Goal: Transaction & Acquisition: Book appointment/travel/reservation

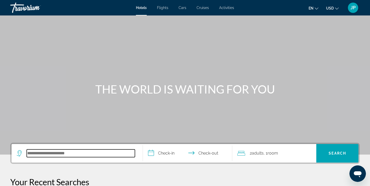
click at [69, 157] on input "Search hotel destination" at bounding box center [81, 153] width 108 height 8
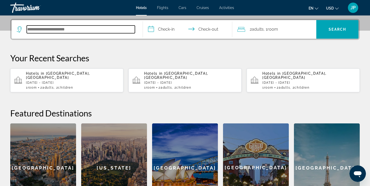
scroll to position [126, 0]
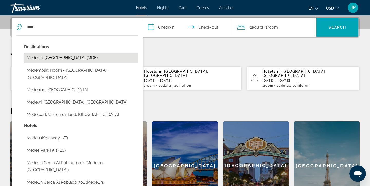
click at [72, 58] on button "Medellin, [GEOGRAPHIC_DATA] (MDE)" at bounding box center [81, 58] width 114 height 10
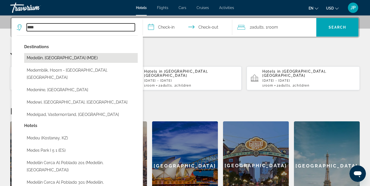
type input "**********"
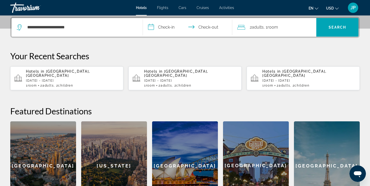
click at [163, 28] on input "**********" at bounding box center [189, 28] width 92 height 20
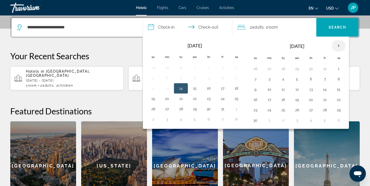
click at [340, 44] on th "Next month" at bounding box center [339, 45] width 14 height 11
click at [339, 77] on button "7" at bounding box center [339, 78] width 8 height 7
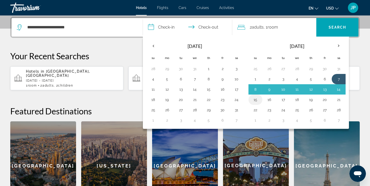
click at [257, 100] on button "15" at bounding box center [255, 99] width 8 height 7
type input "**********"
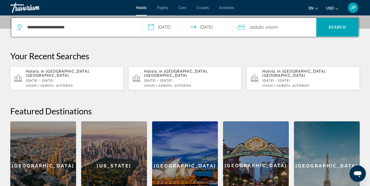
click at [308, 30] on div "2 Adult Adults , 1 Room rooms" at bounding box center [277, 27] width 79 height 7
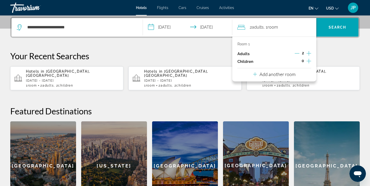
click at [312, 61] on div "Room 1 Adults 2 Children 0 Add another room" at bounding box center [274, 59] width 84 height 45
click at [310, 61] on icon "Increment children" at bounding box center [309, 61] width 5 height 5
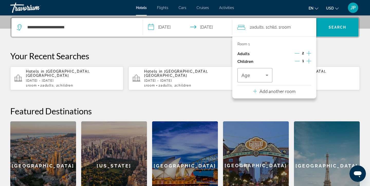
click at [310, 61] on icon "Increment children" at bounding box center [309, 61] width 5 height 5
click at [266, 74] on icon "Travelers: 2 adults, 2 children" at bounding box center [267, 75] width 6 height 6
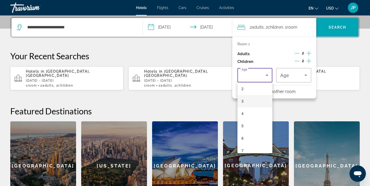
scroll to position [28, 0]
click at [244, 136] on mat-option "6" at bounding box center [255, 136] width 35 height 12
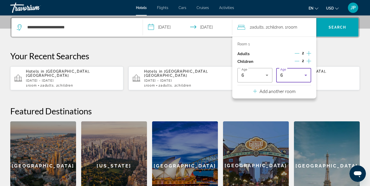
click at [304, 75] on icon "Travelers: 2 adults, 2 children" at bounding box center [306, 75] width 6 height 6
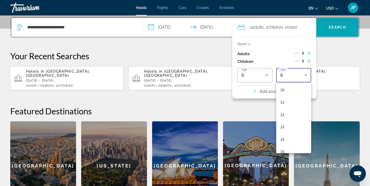
scroll to position [125, 0]
click at [285, 124] on mat-option "13" at bounding box center [293, 126] width 35 height 12
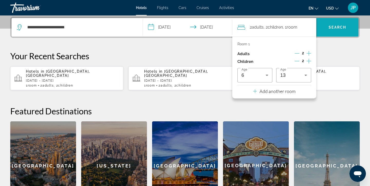
click at [334, 31] on span "Search" at bounding box center [338, 27] width 42 height 12
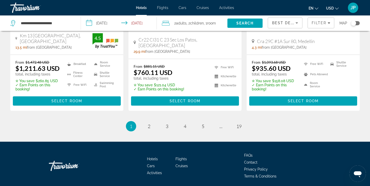
scroll to position [710, 0]
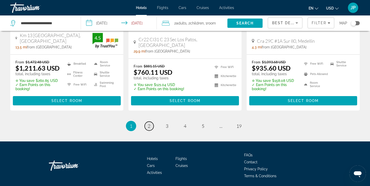
click at [148, 123] on span "2" at bounding box center [149, 126] width 3 height 6
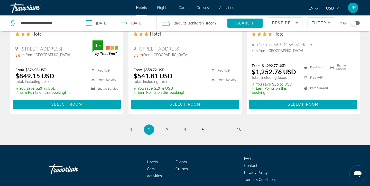
scroll to position [705, 0]
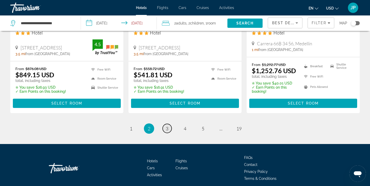
click at [168, 129] on span "3" at bounding box center [167, 128] width 3 height 6
